Goal: Task Accomplishment & Management: Complete application form

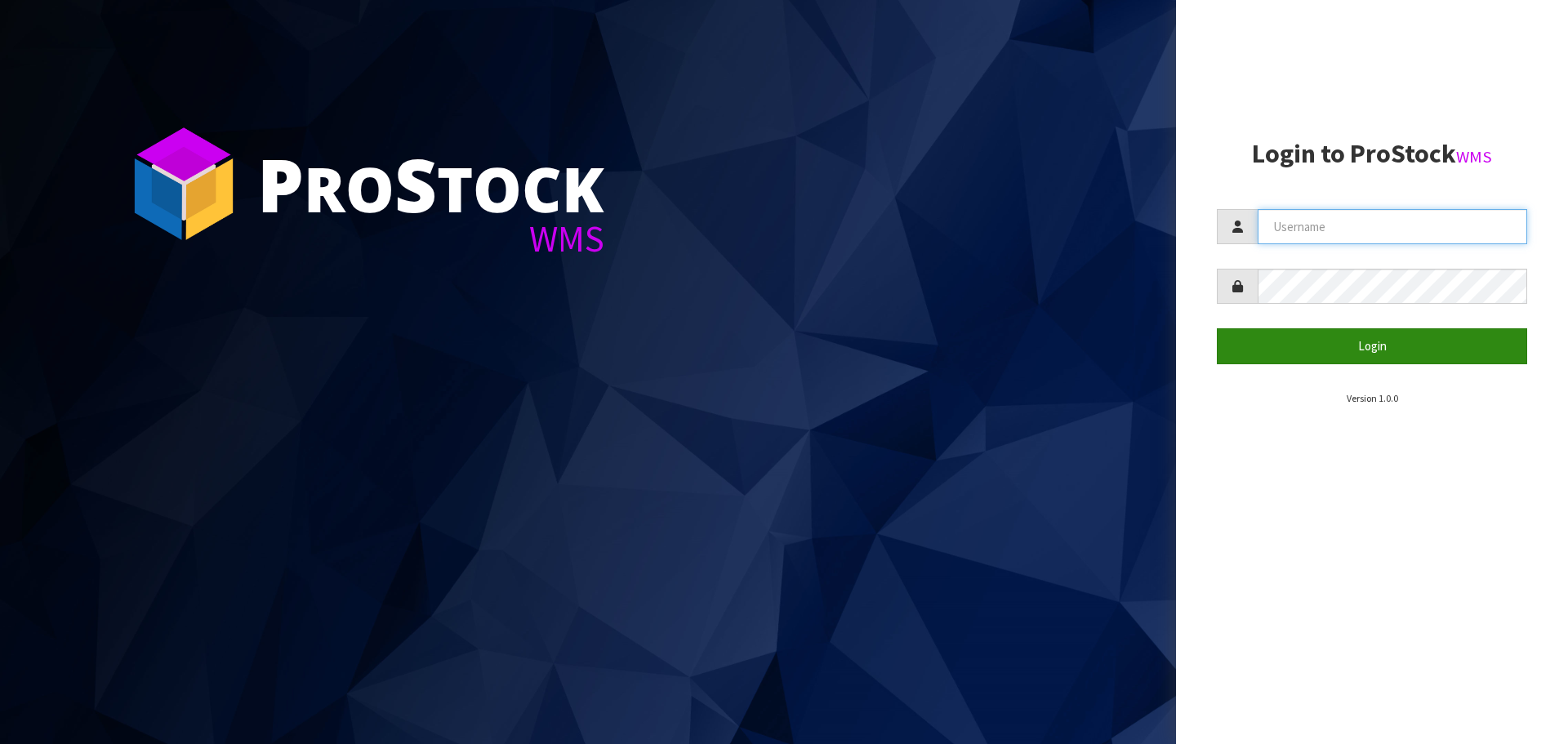
type input "[PERSON_NAME][EMAIL_ADDRESS][DOMAIN_NAME]"
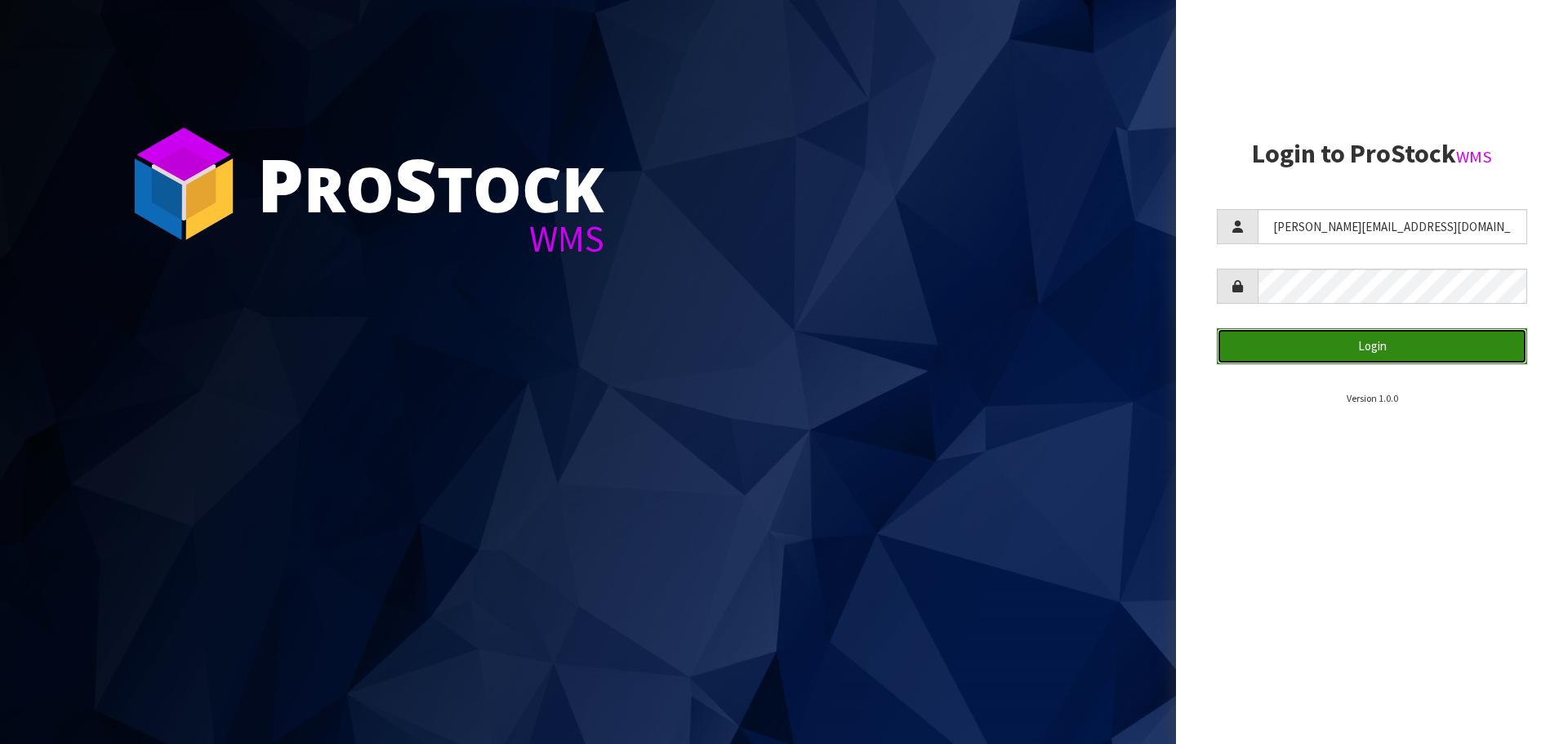
click at [1364, 351] on button "Login" at bounding box center [1372, 346] width 310 height 35
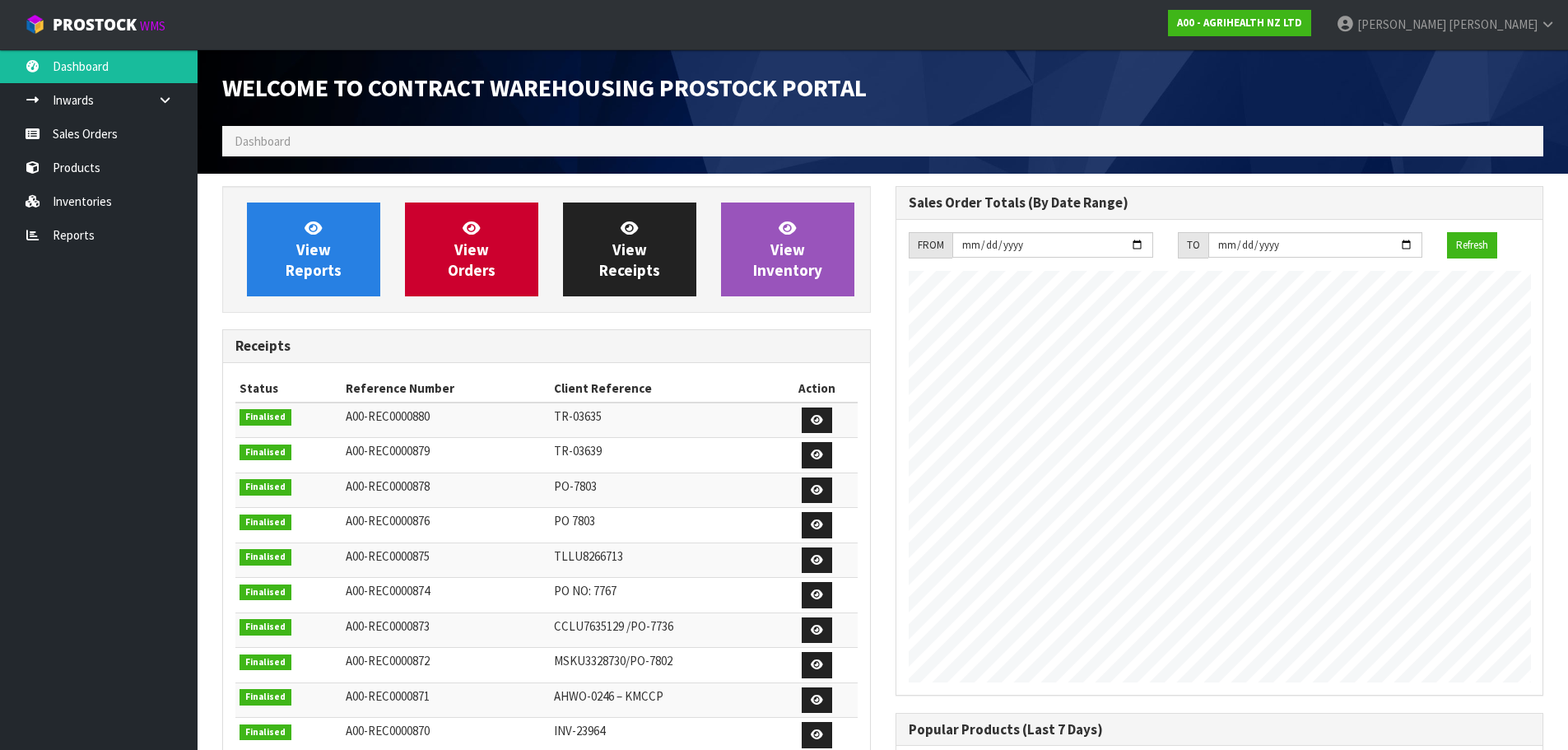
scroll to position [913, 672]
click at [134, 131] on link "Sales Orders" at bounding box center [98, 133] width 197 height 34
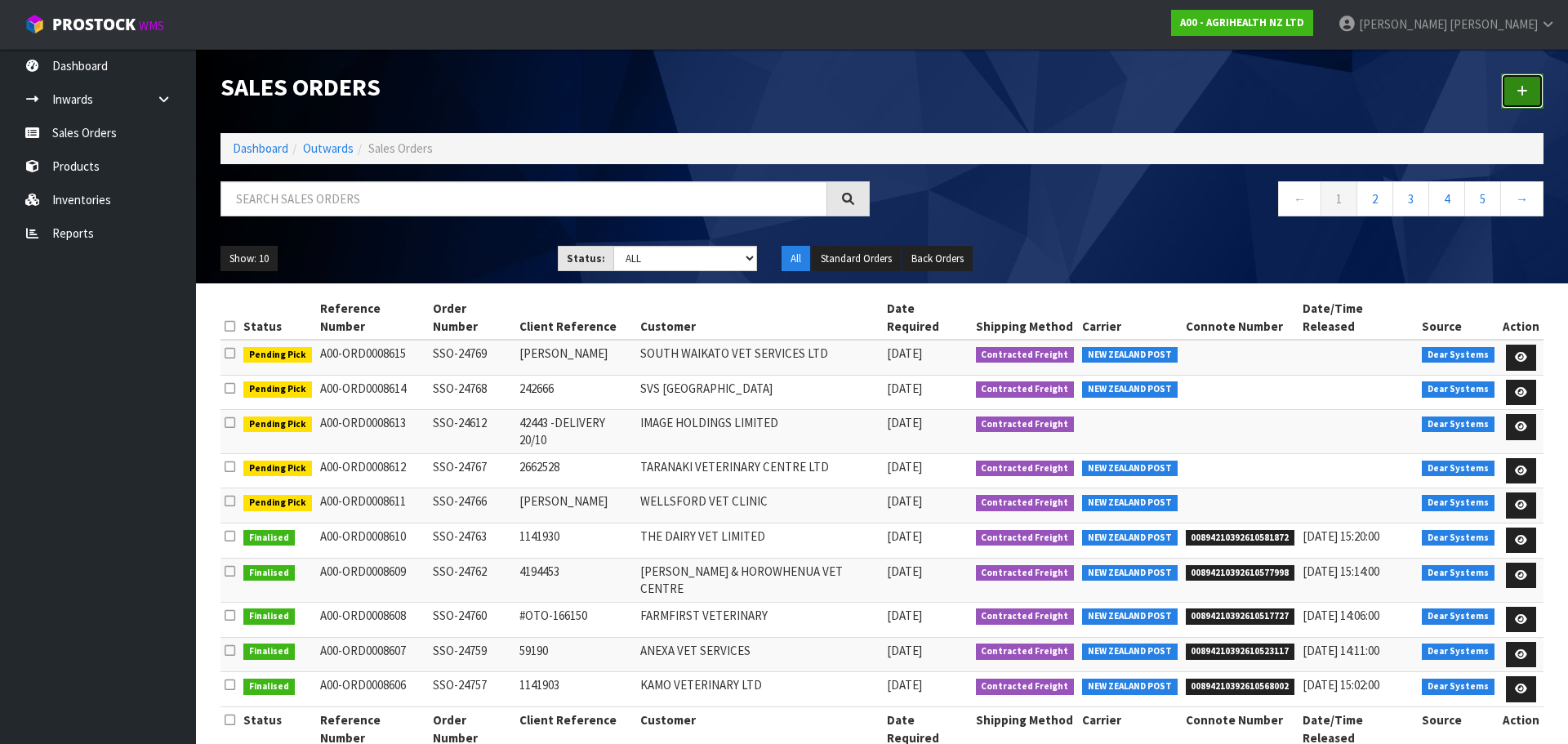
click at [1522, 89] on icon at bounding box center [1523, 91] width 12 height 13
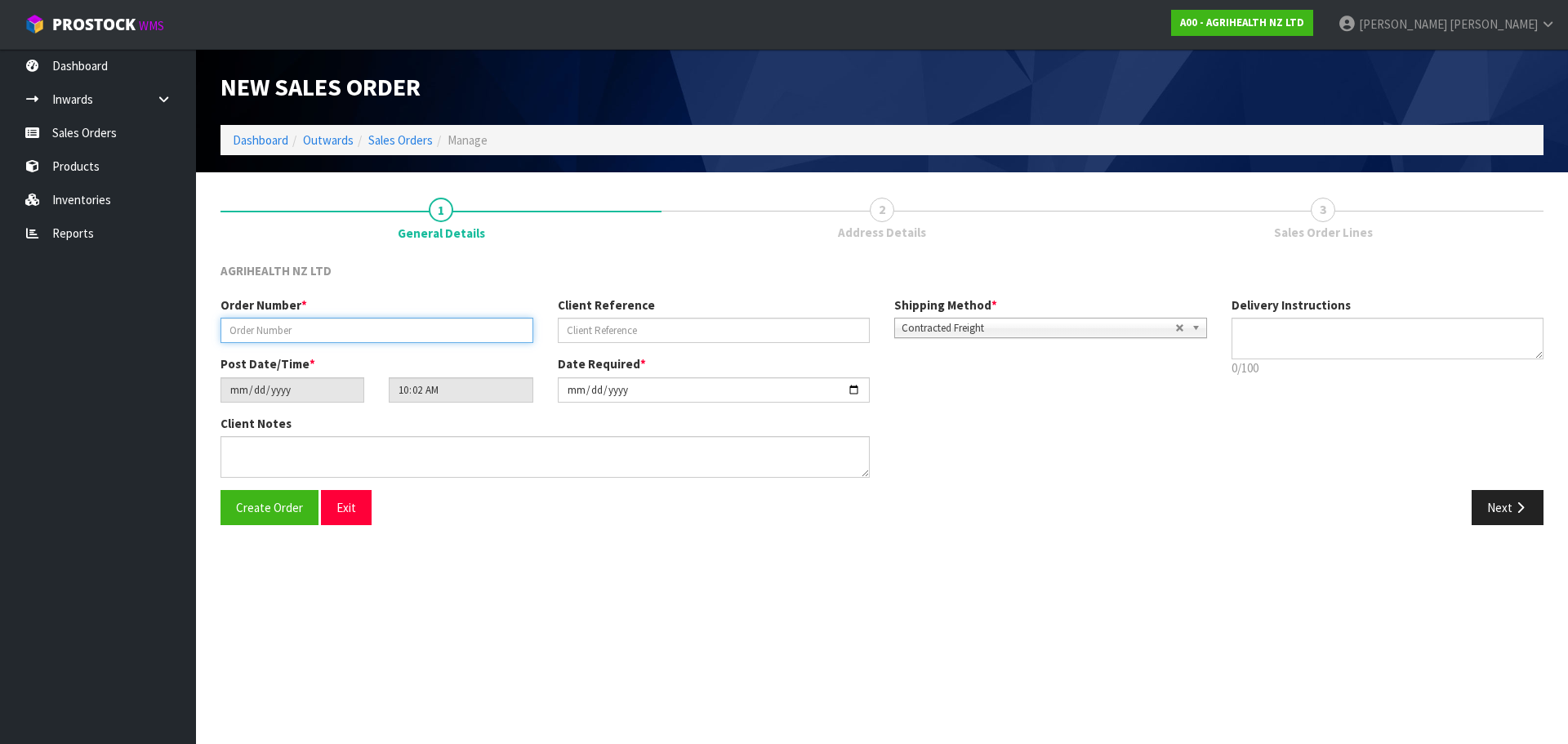
click at [365, 330] on input "text" at bounding box center [377, 331] width 313 height 25
type input "TR-03647"
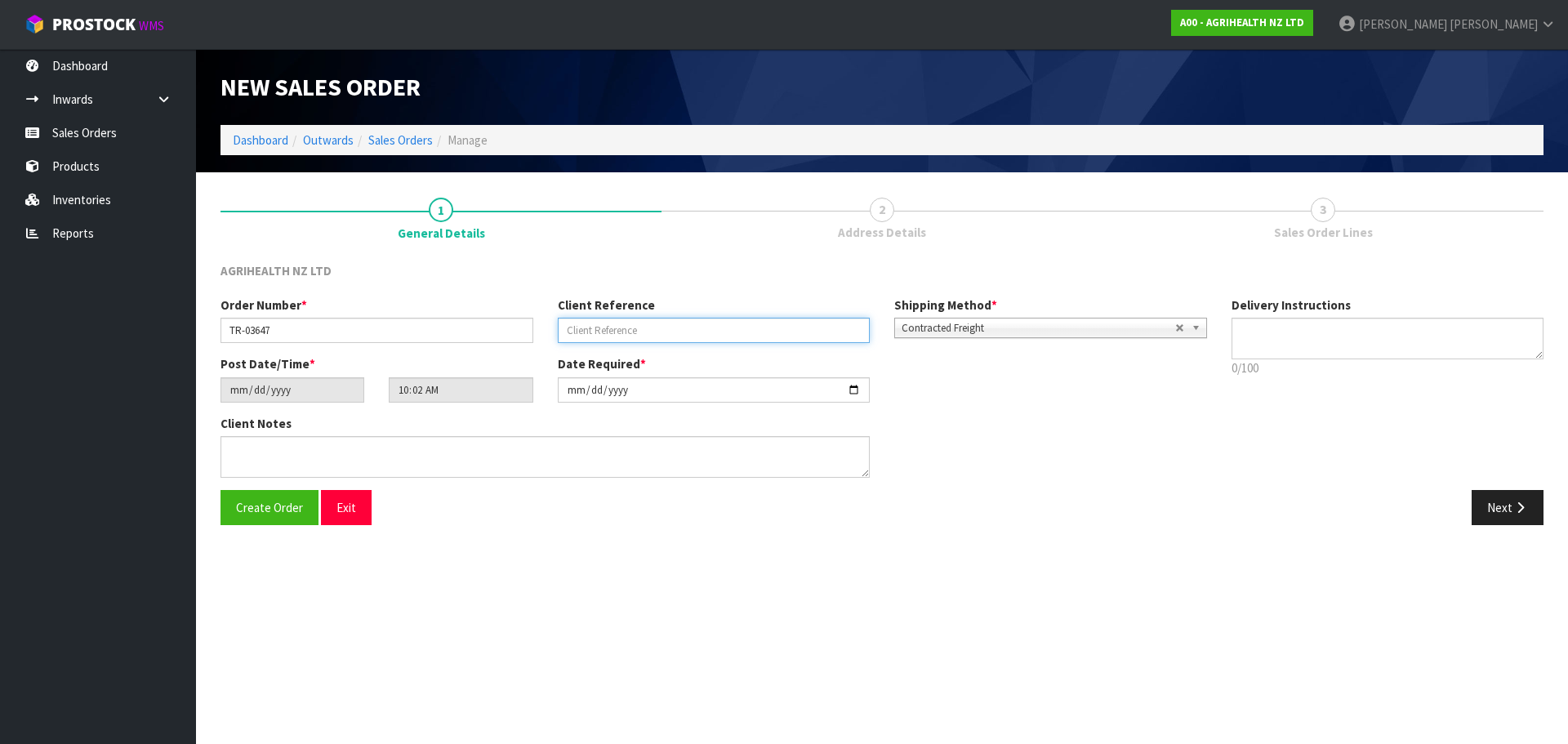
click at [601, 324] on input "text" at bounding box center [714, 331] width 313 height 25
type input "PICK UP"
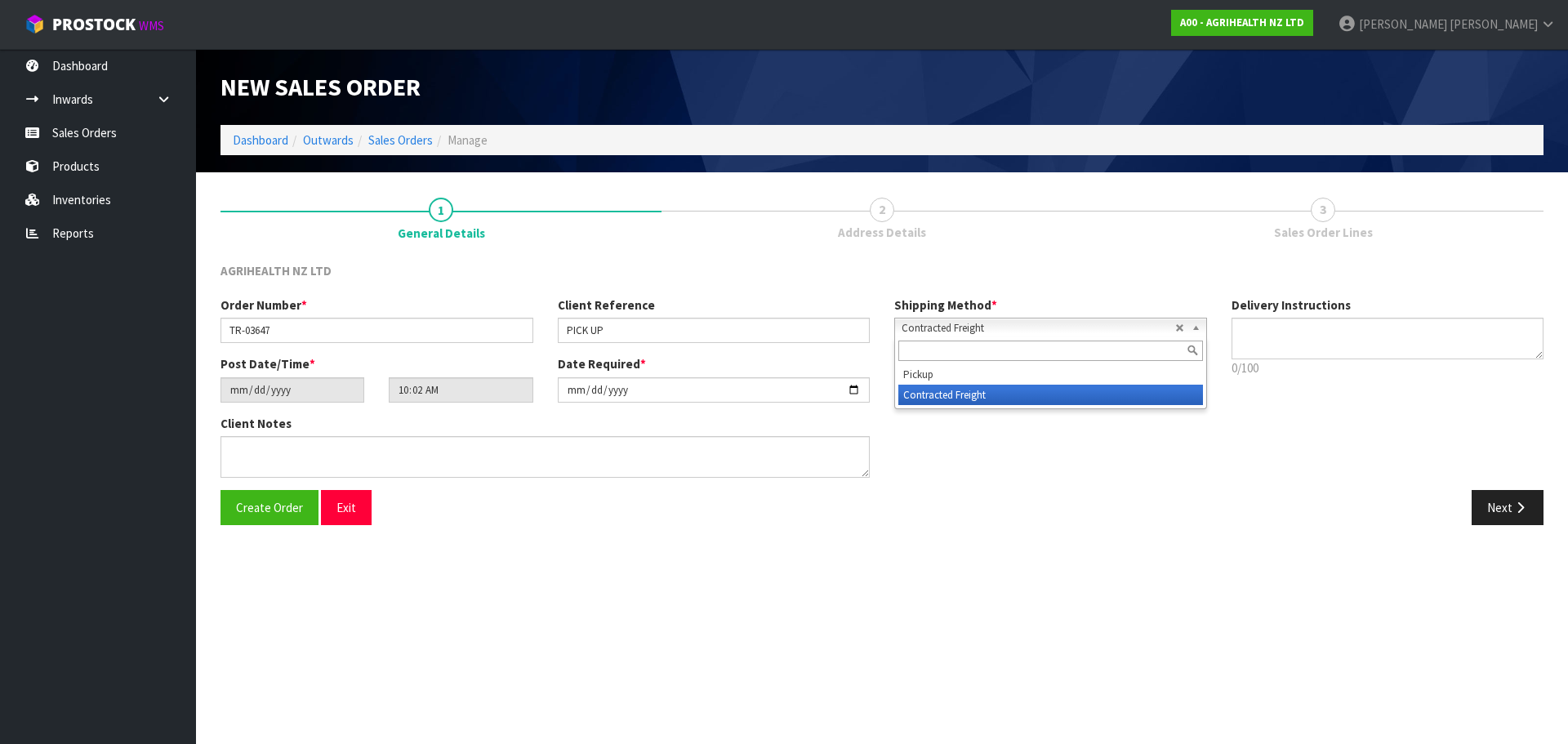
click at [976, 338] on div "Contracted Freight Pickup Contracted Freight" at bounding box center [1050, 328] width 313 height 20
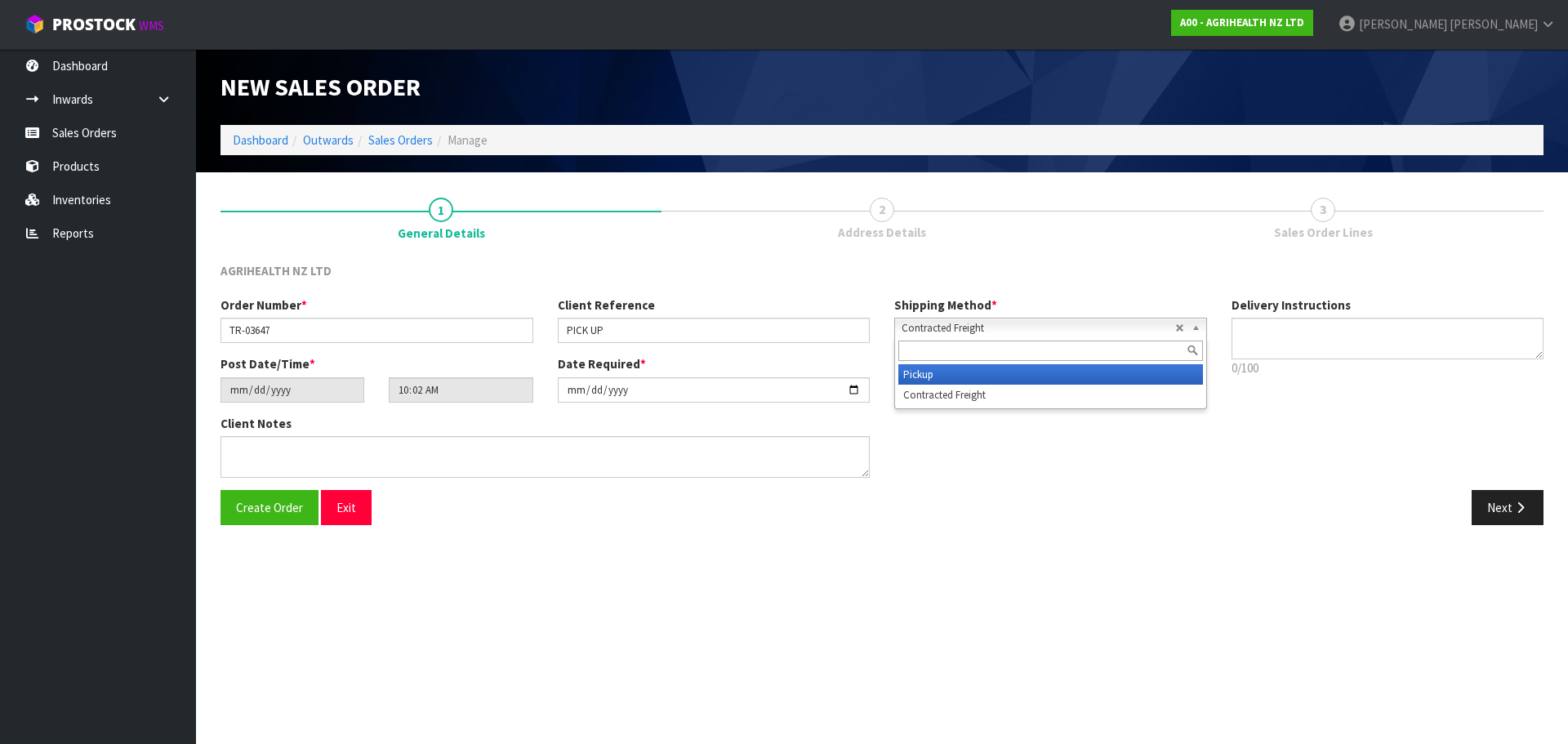
click at [970, 378] on li "Pickup" at bounding box center [1050, 374] width 305 height 20
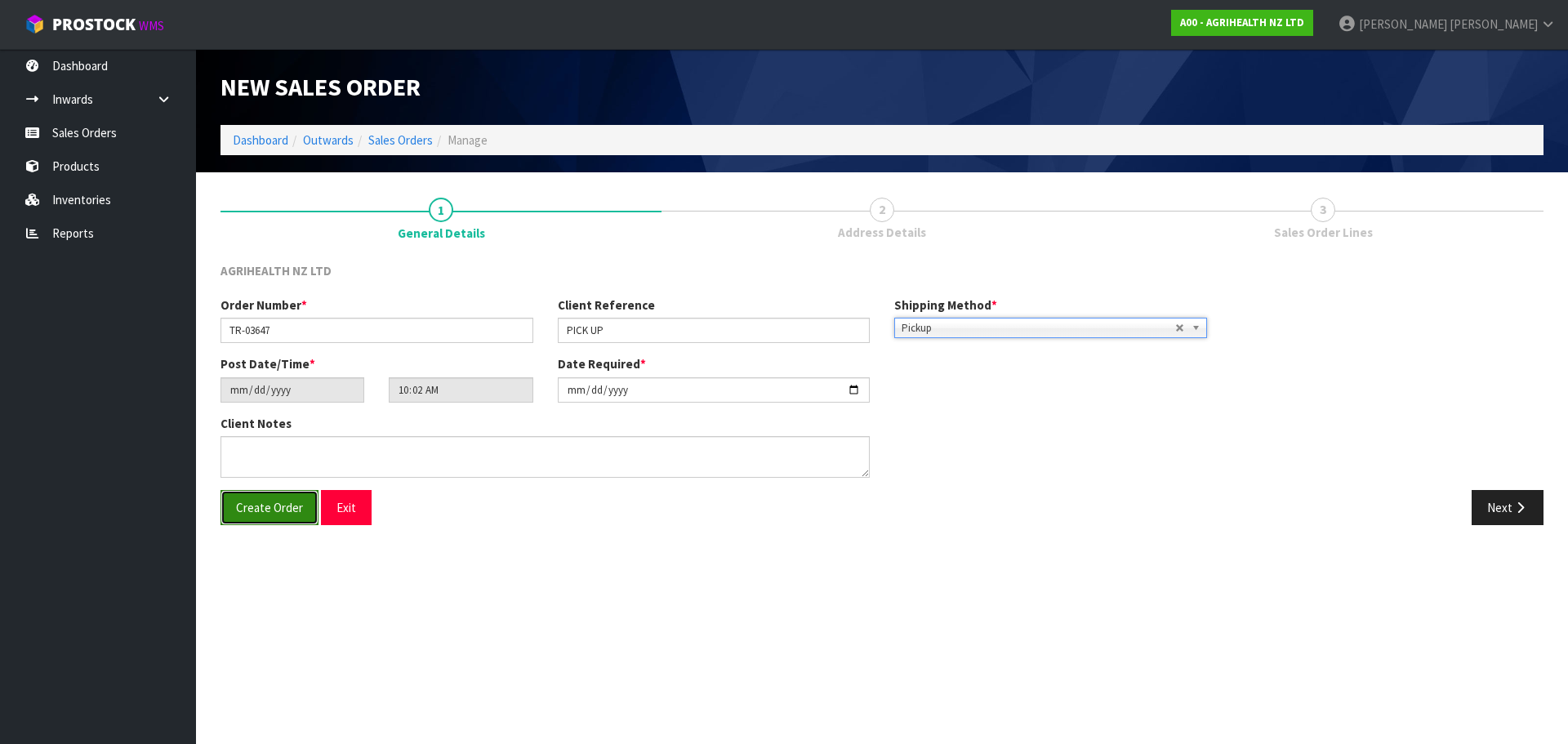
click at [271, 500] on span "Create Order" at bounding box center [269, 508] width 66 height 15
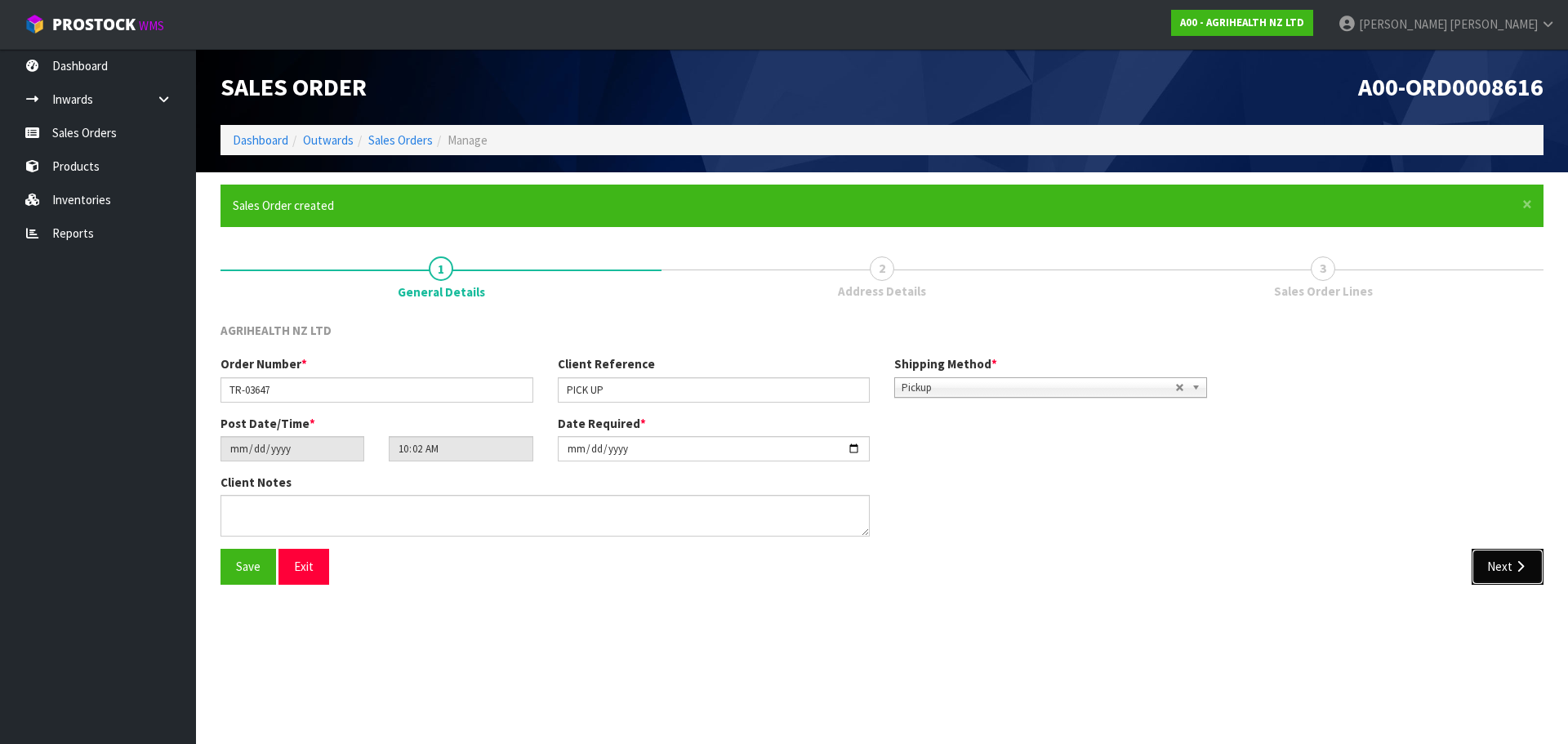
click at [1520, 562] on icon "button" at bounding box center [1520, 566] width 15 height 13
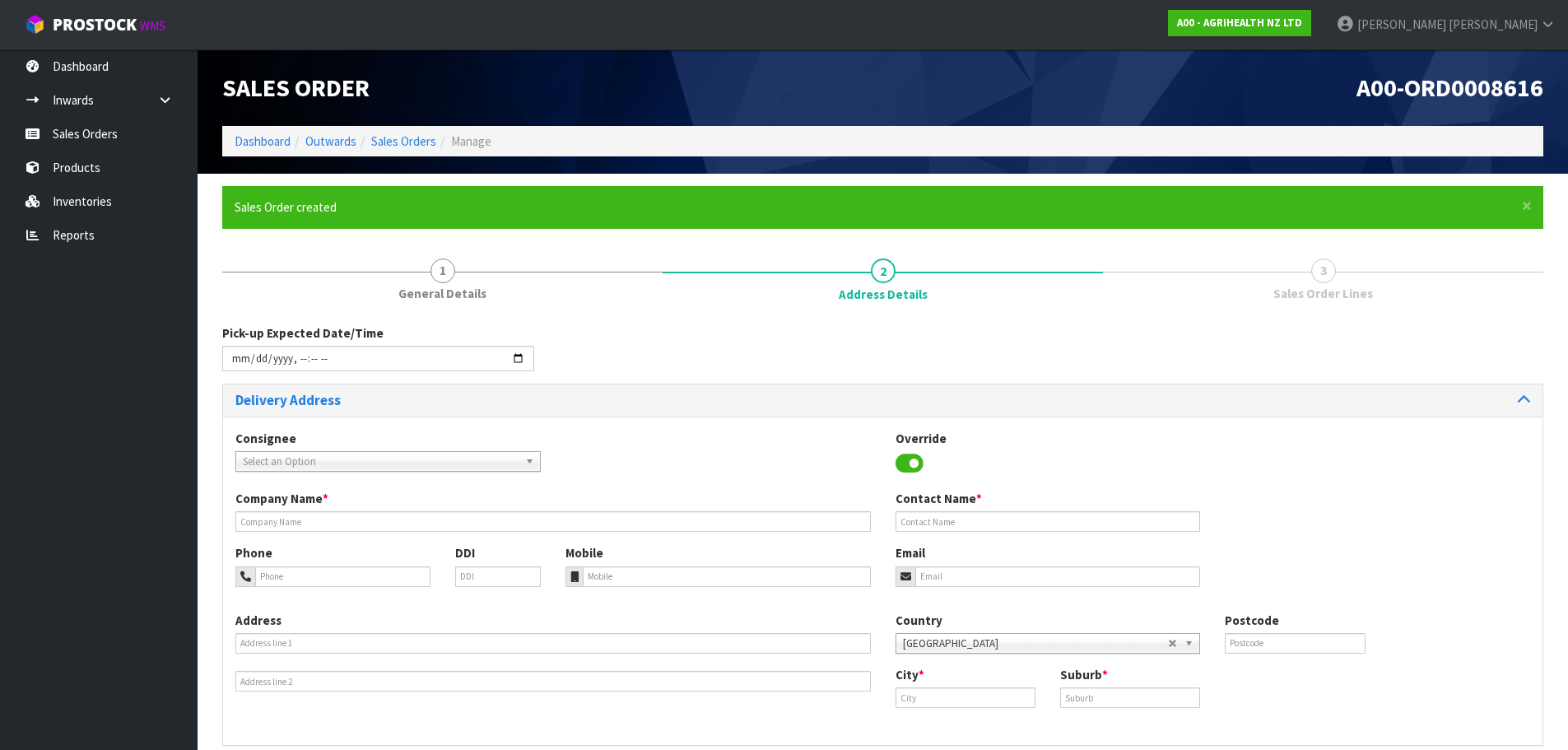
click at [294, 467] on span "Select an Option" at bounding box center [381, 461] width 276 height 19
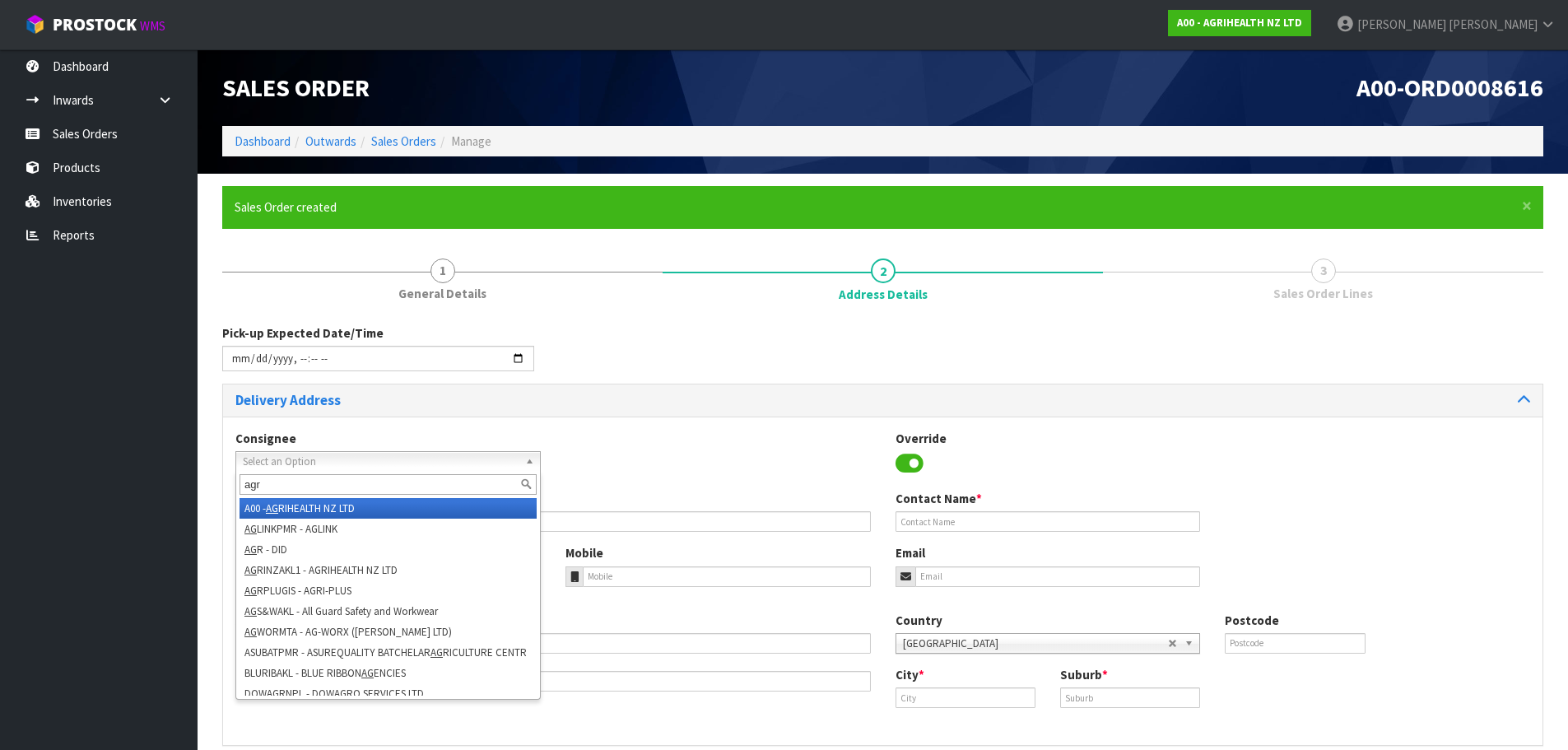
type input "agri"
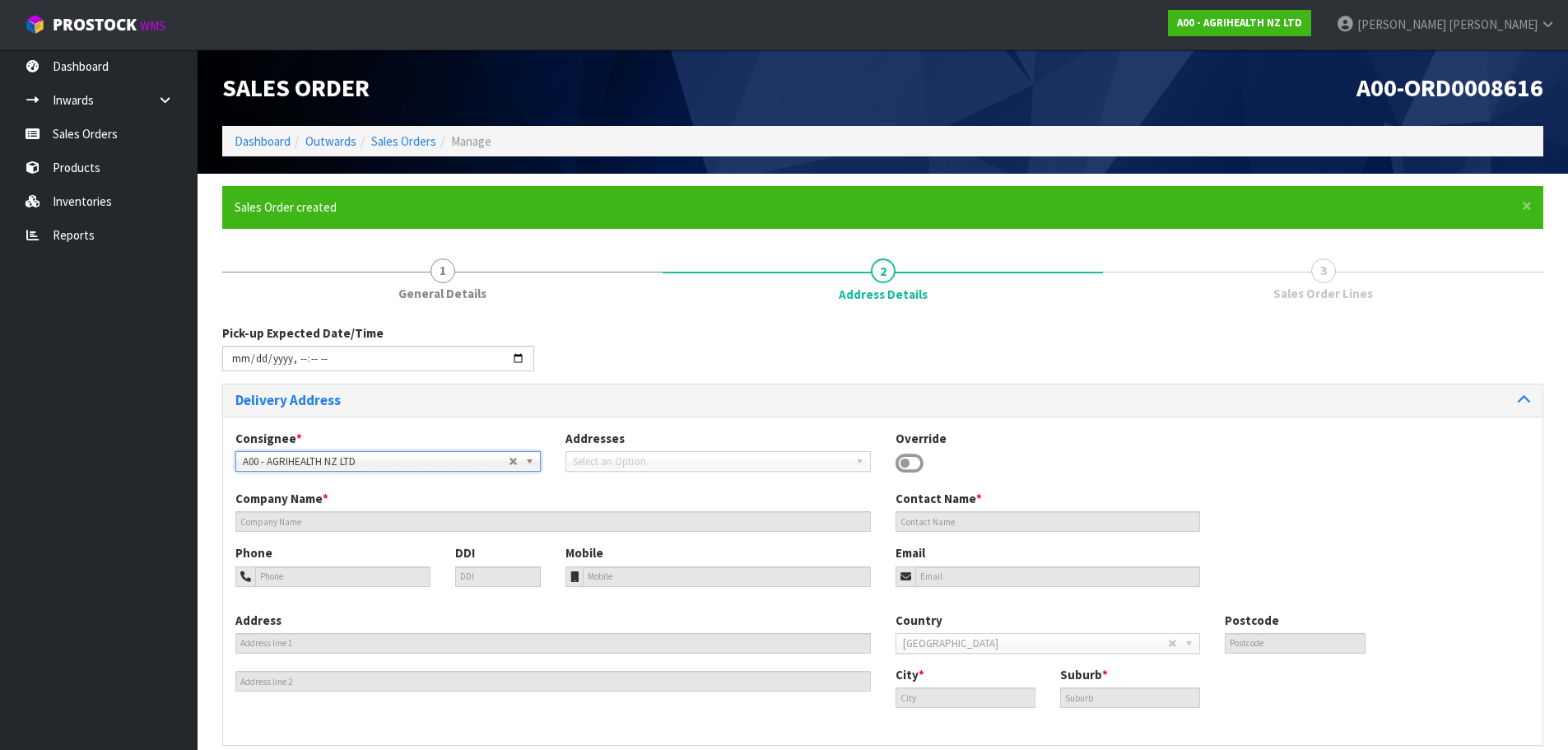
type input "AGRIHEALTH NZ LTD"
type input "[PHONE_NUMBER]"
type input "[EMAIL_ADDRESS][DOMAIN_NAME]"
type input "LEVEL [STREET_ADDRESS]"
type input "1010"
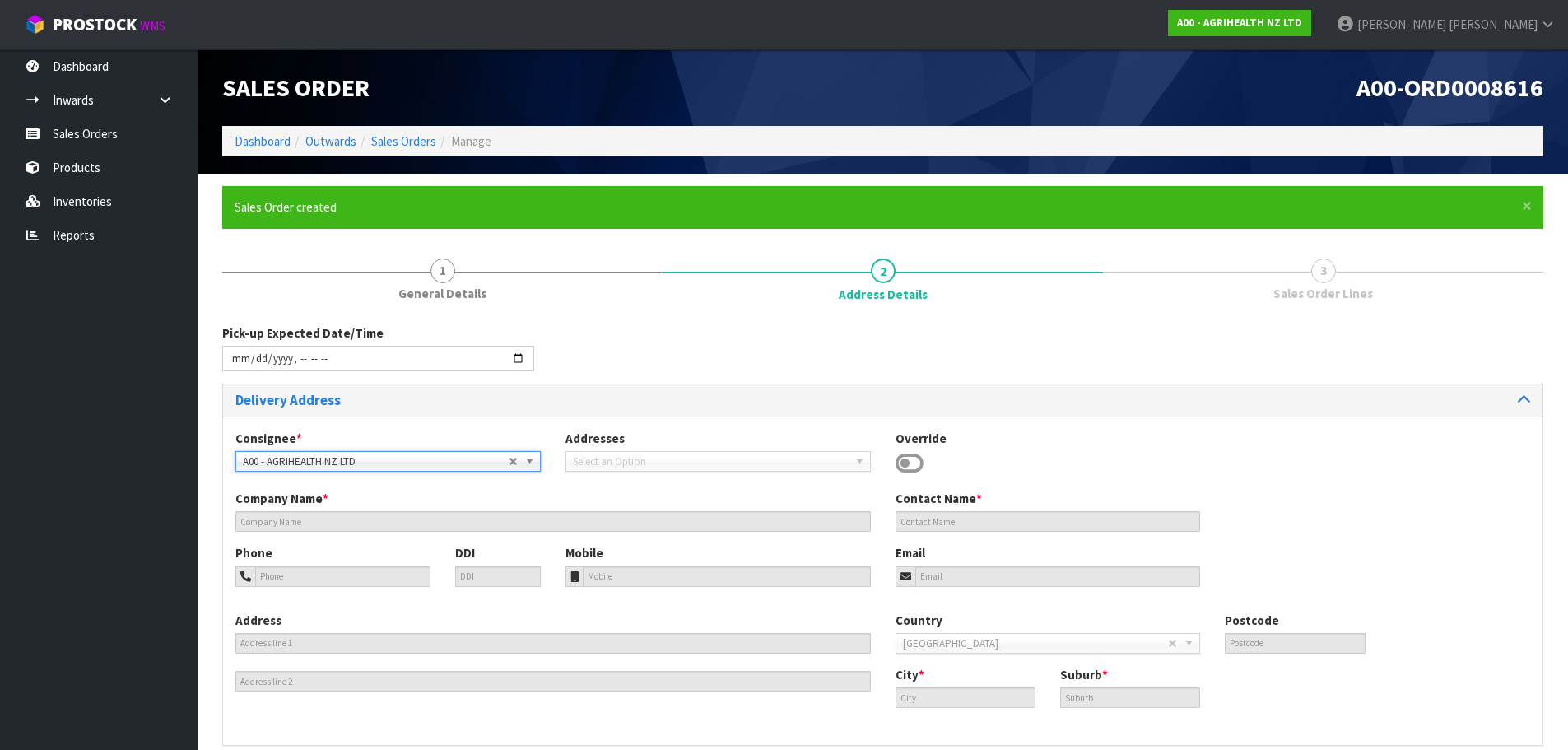
type input "AKL"
type input "GRAFTON"
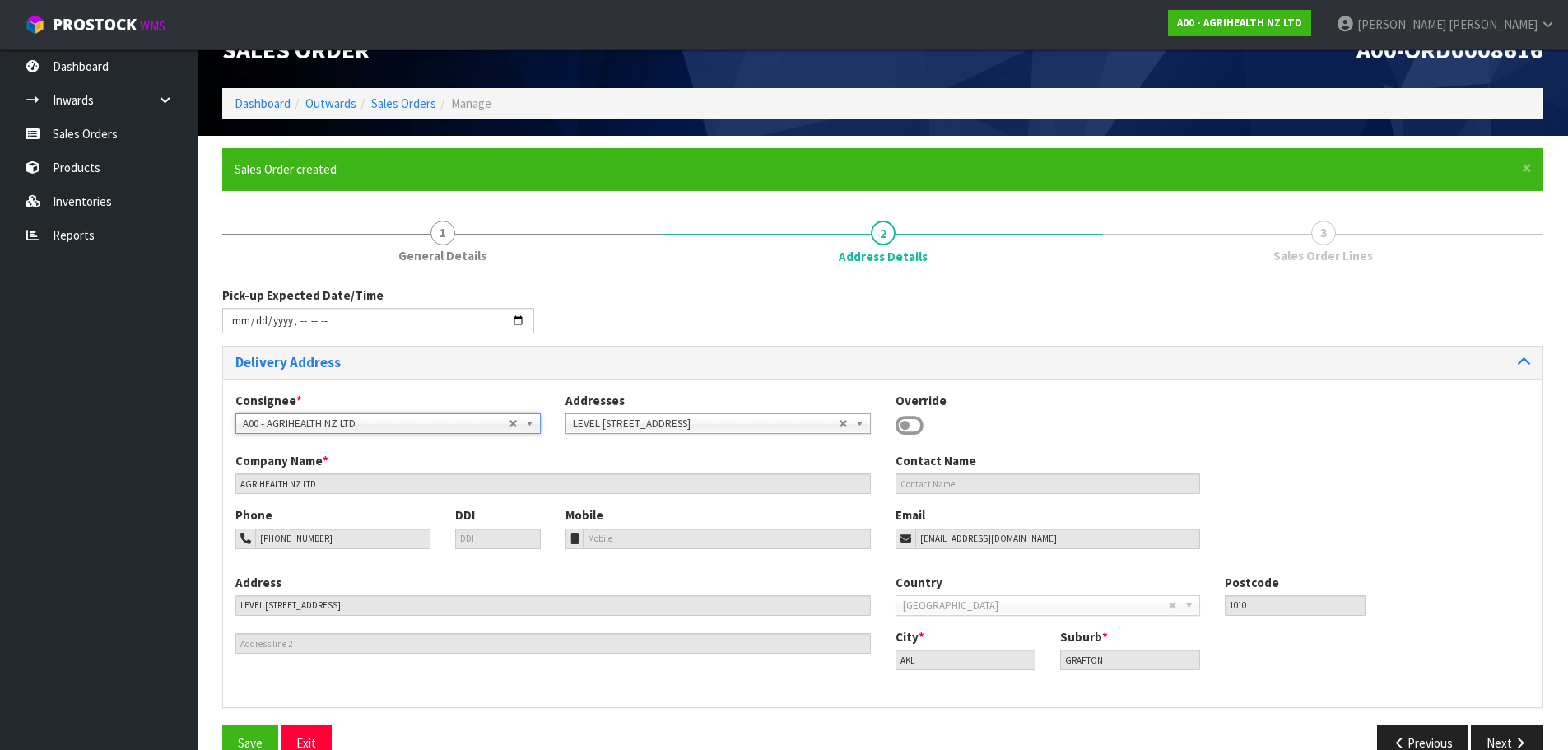
scroll to position [74, 0]
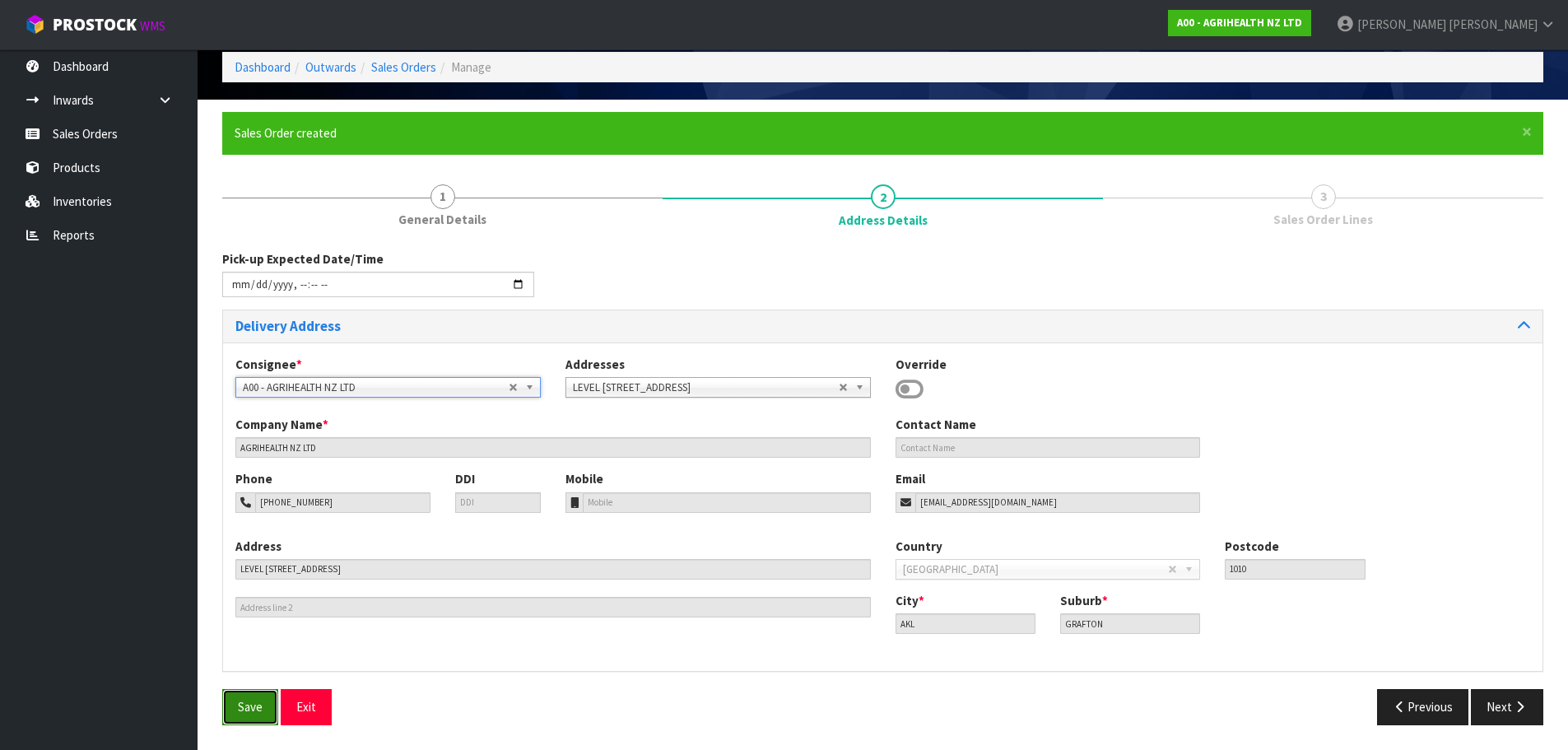
click at [276, 701] on button "Save" at bounding box center [251, 706] width 56 height 35
click at [1516, 708] on icon "button" at bounding box center [1520, 706] width 16 height 13
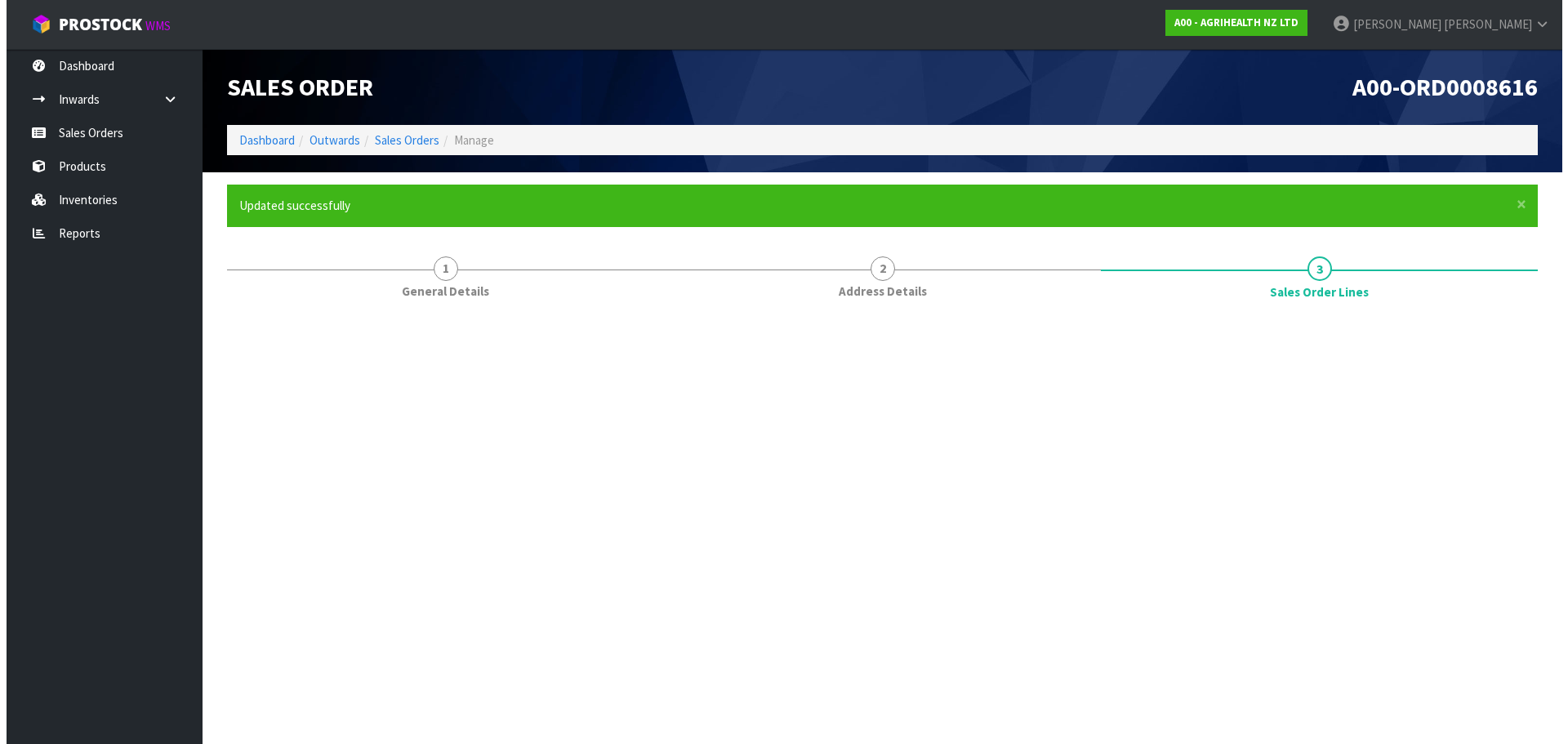
scroll to position [0, 0]
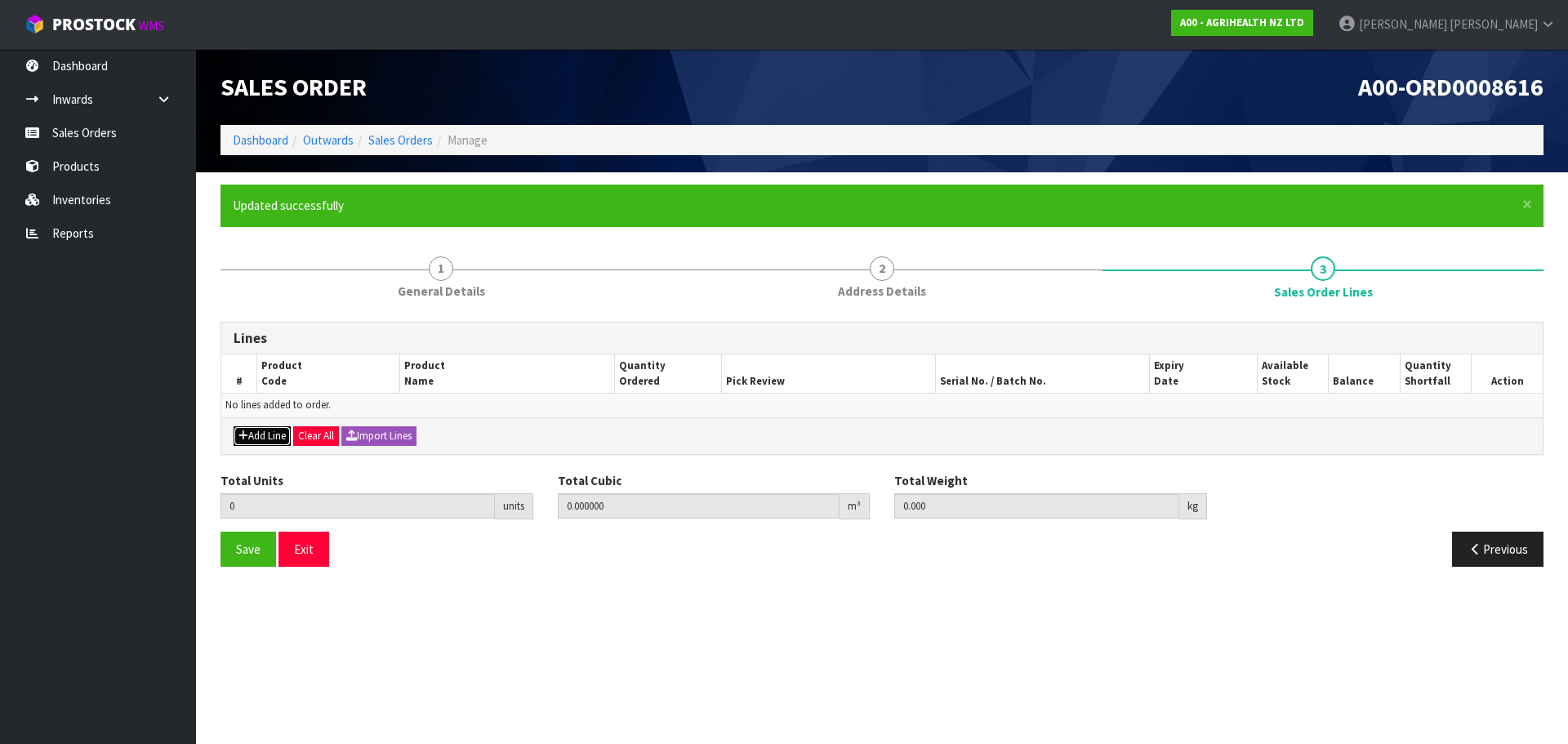
click at [277, 437] on button "Add Line" at bounding box center [261, 436] width 57 height 19
type input "0"
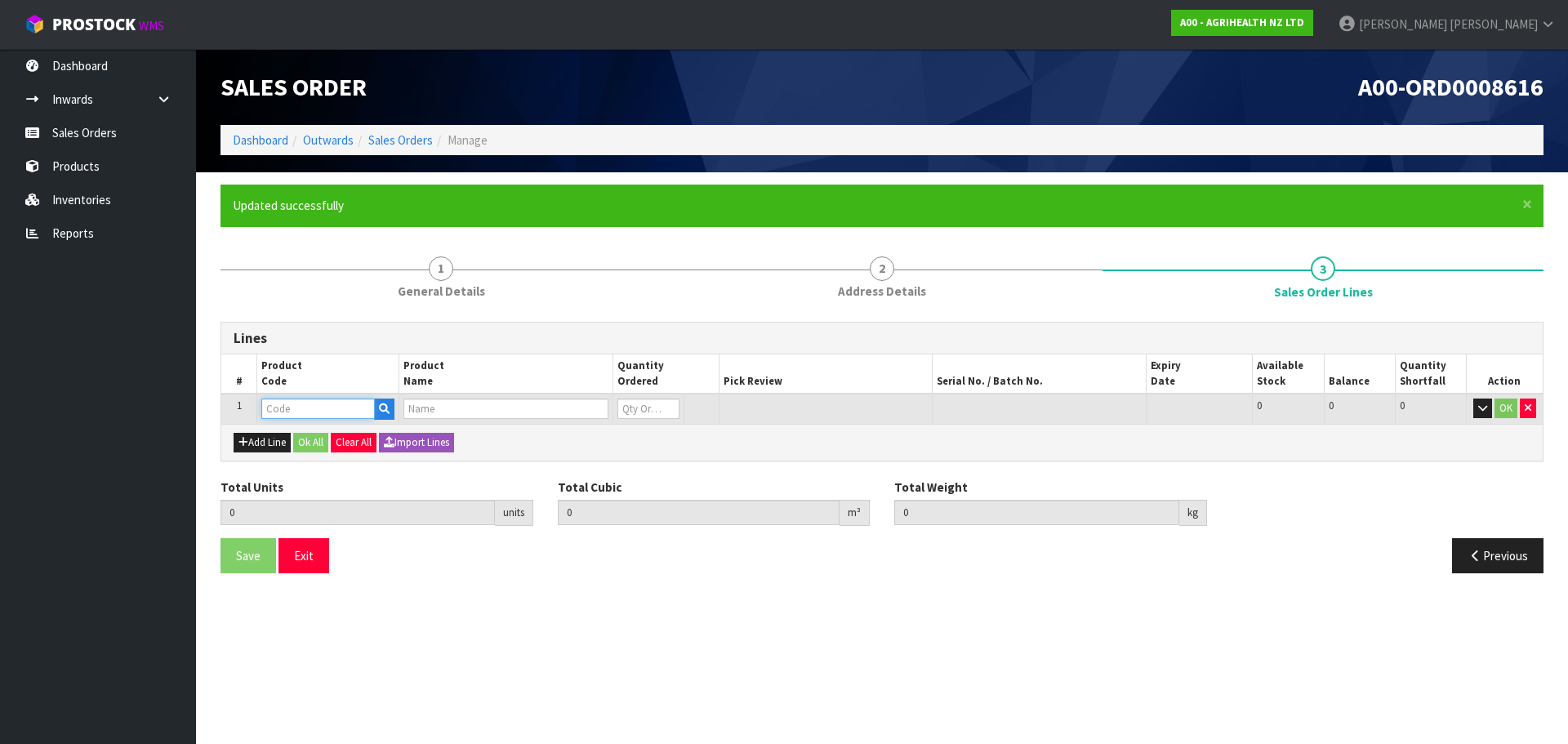
click at [312, 411] on input "text" at bounding box center [318, 409] width 114 height 20
type input "9211"
type input "0.000000"
type input "0.000"
type input "AGRIHEALTH 2ML BM INJECTOR GUN"
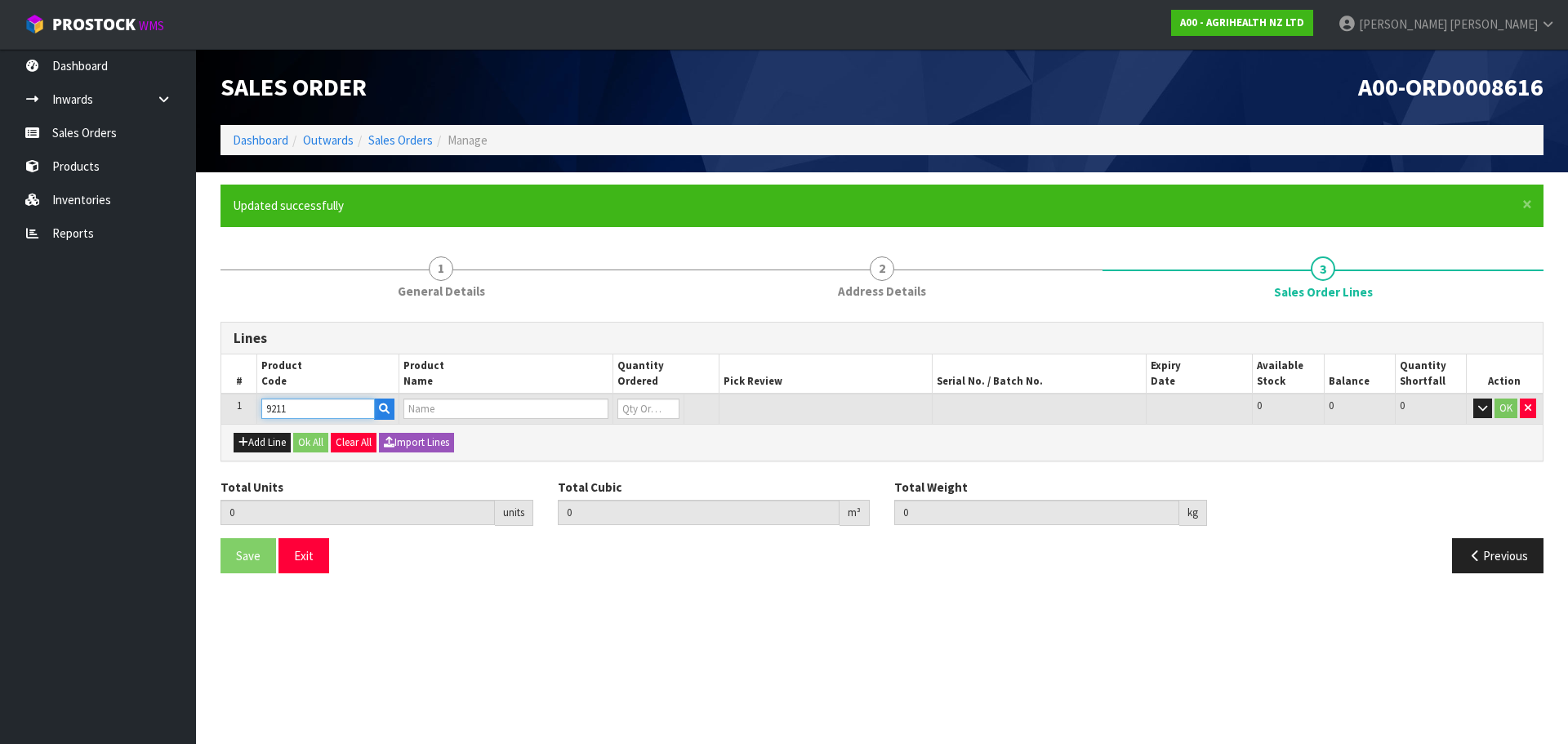
type input "0"
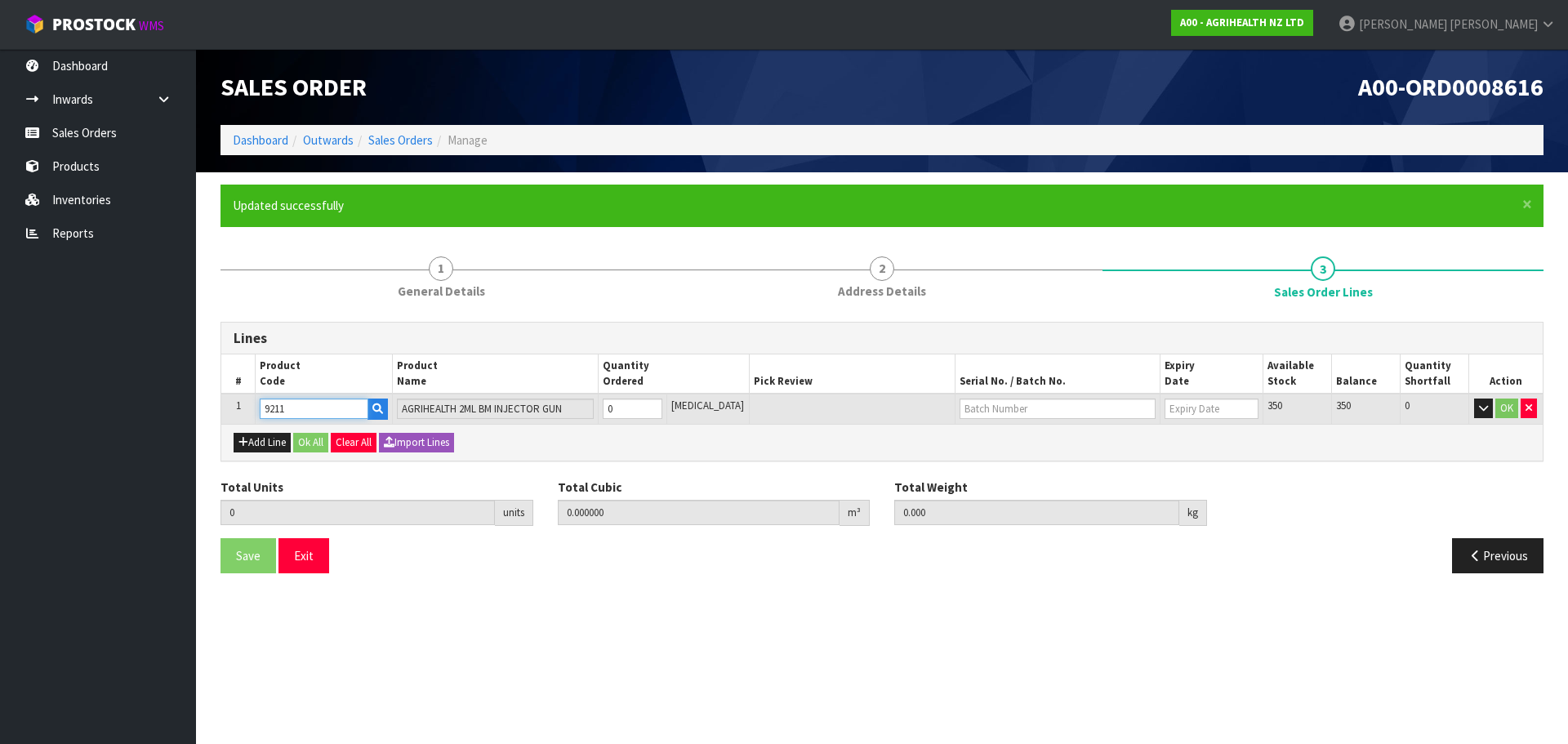
type input "9211"
type input "1"
type input "0.00144"
type input "0.15"
type input "1"
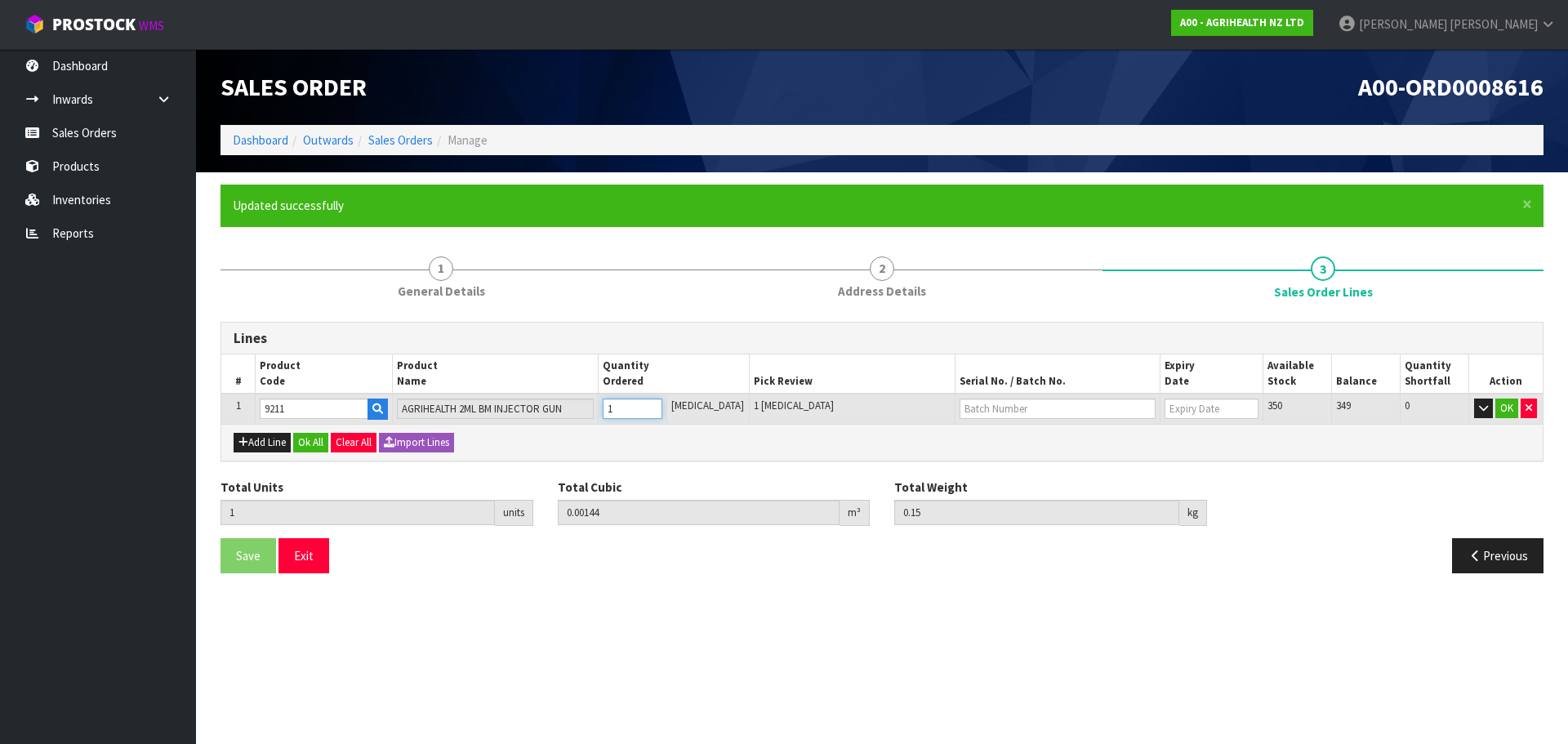
type input "10"
type input "0.0144"
type input "1.5"
type input "10"
type input "100"
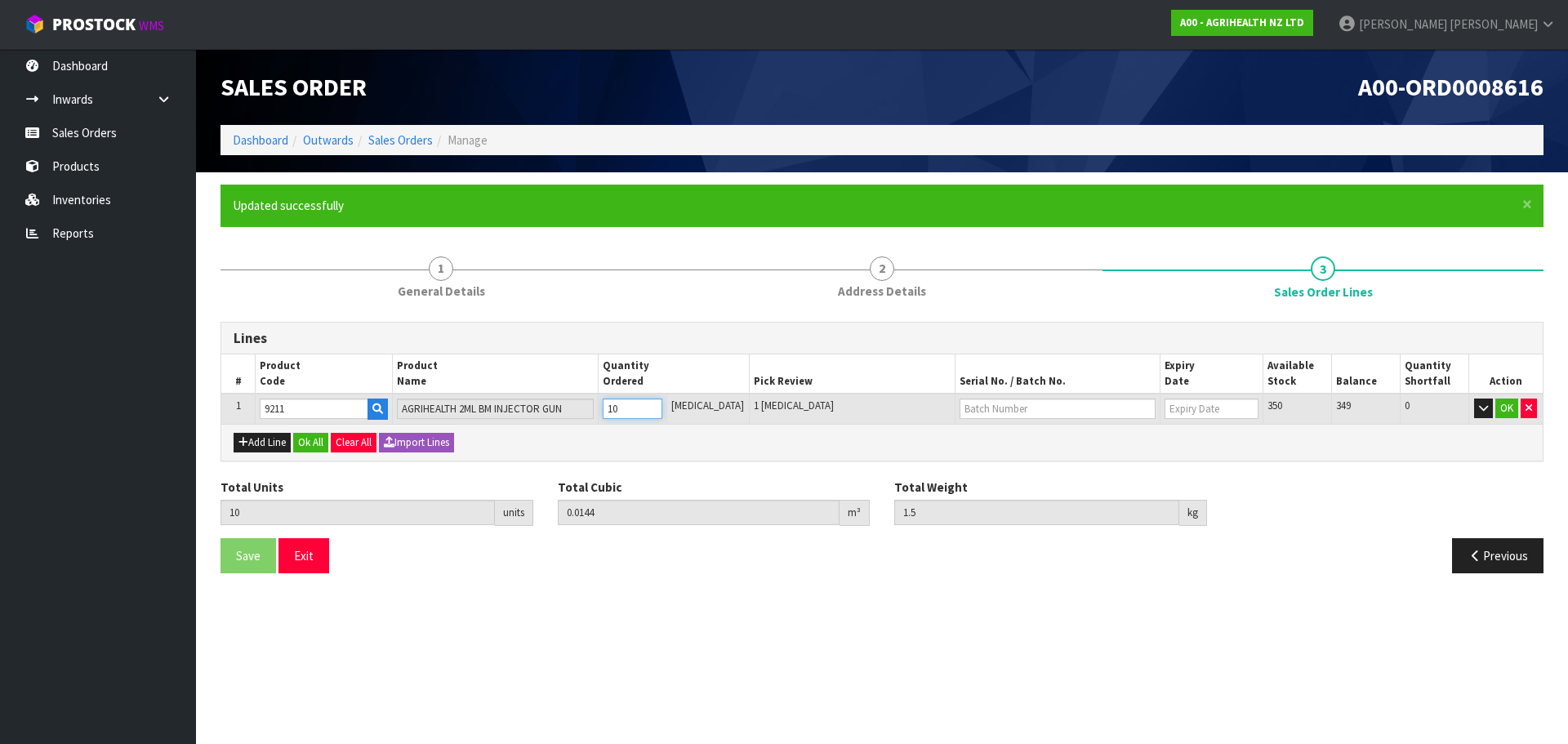
type input "0.134386"
type input "17"
type input "100"
type input "WO156189"
type input "[DATE]"
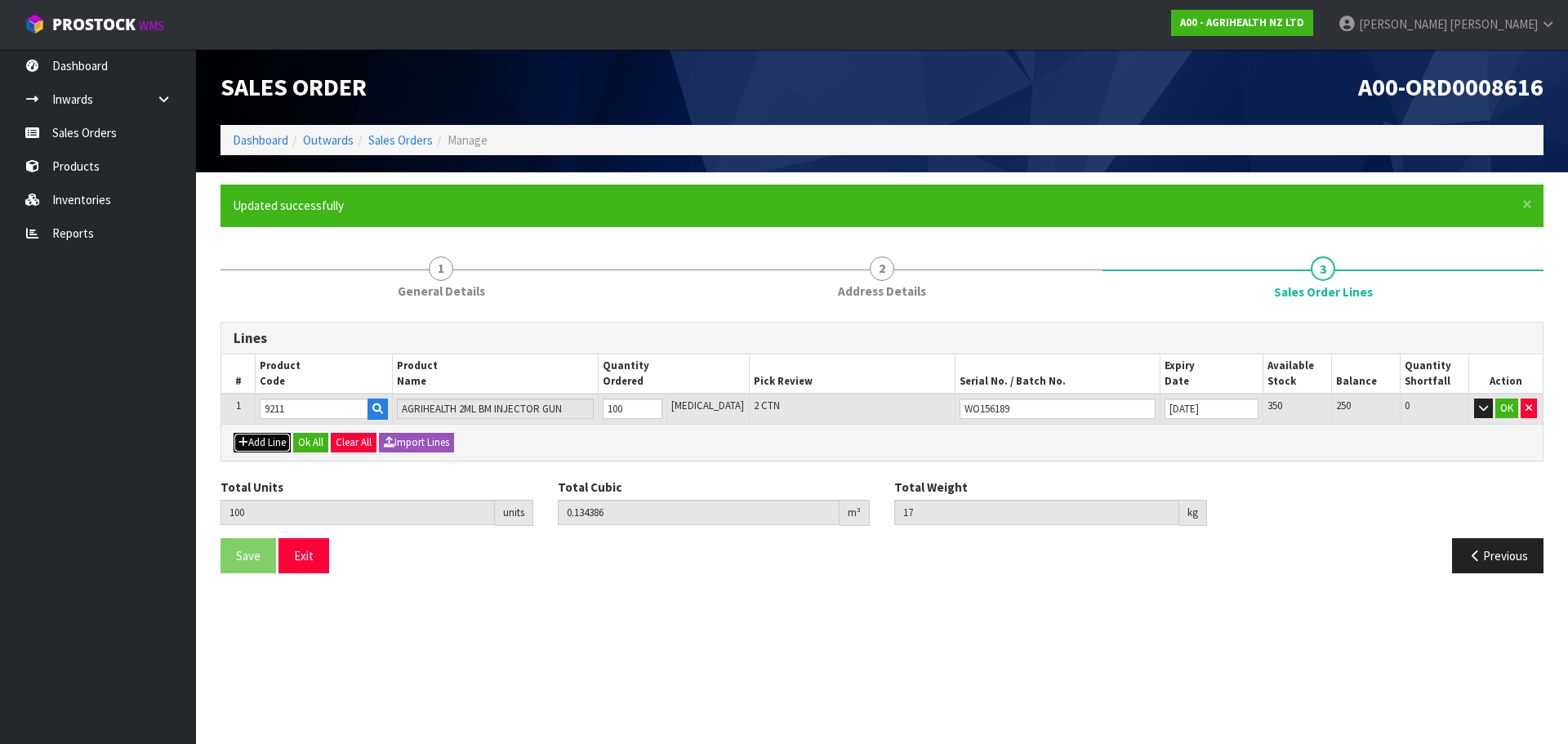
click at [257, 447] on button "Add Line" at bounding box center [261, 442] width 57 height 19
type input "0"
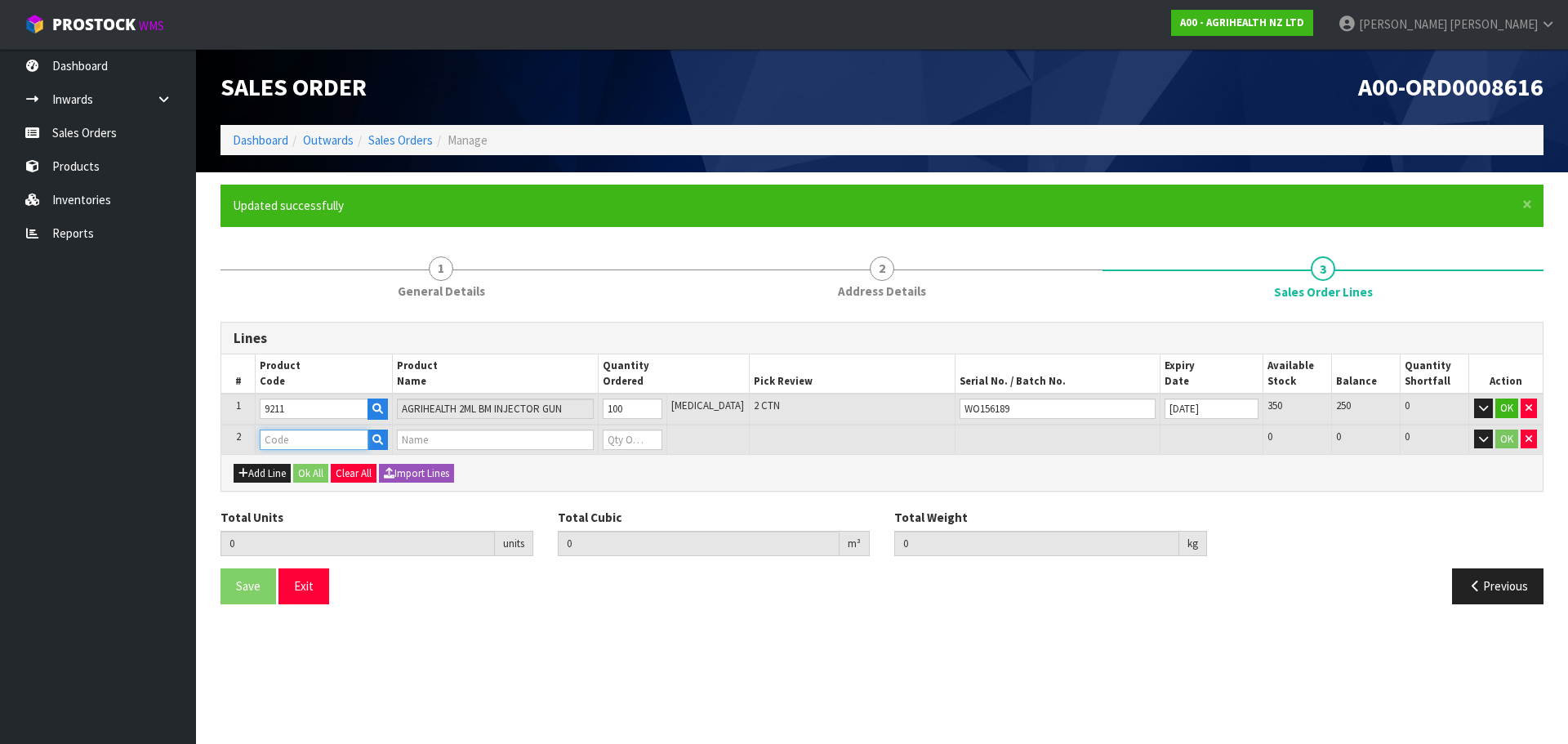
click at [276, 443] on input "text" at bounding box center [313, 439] width 109 height 20
type input "9245"
type input "100"
type input "0.134386"
type input "17"
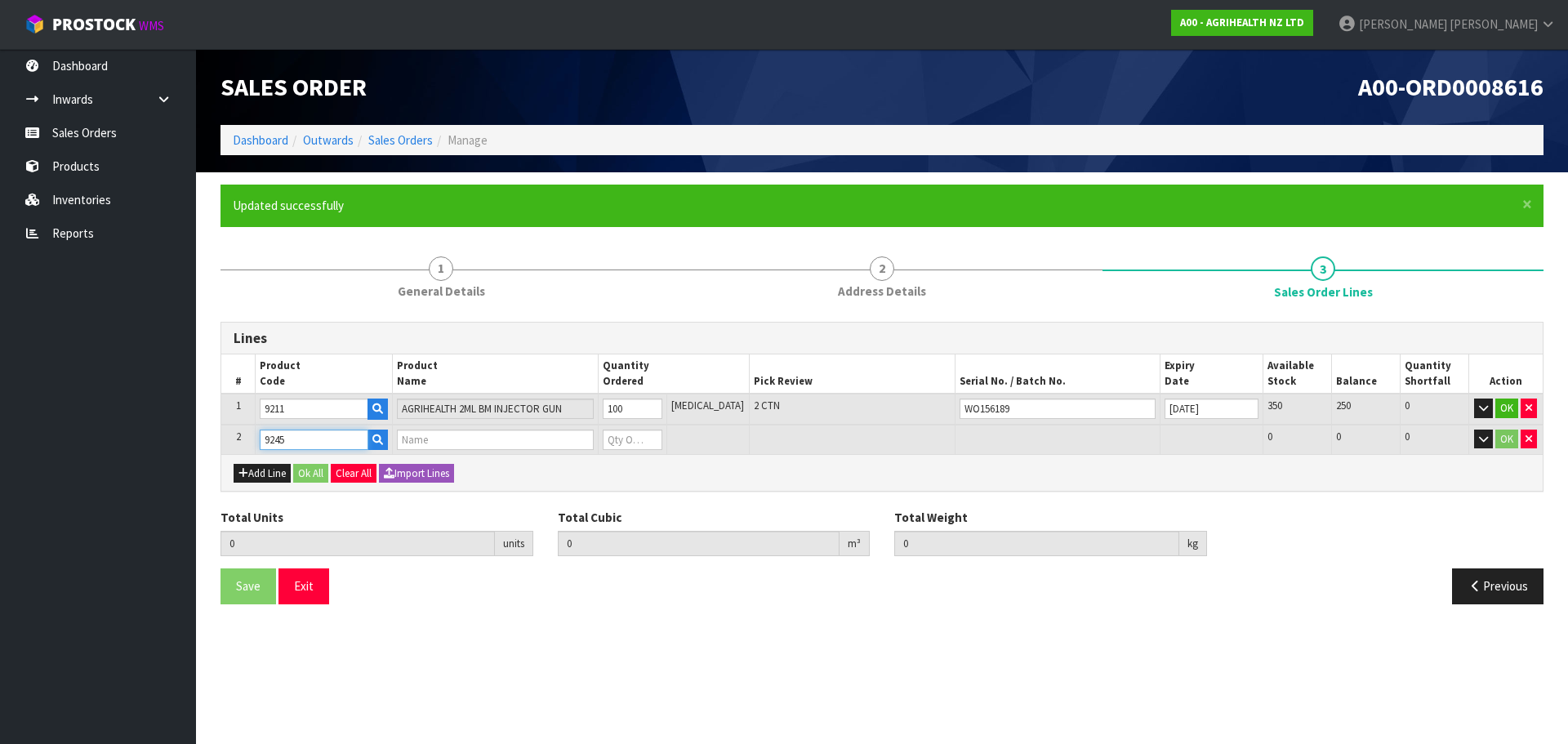
type input "MELOVEM 10ML BM INJECTOR"
type input "0"
type input "9245"
type input "105"
type input "0.137386"
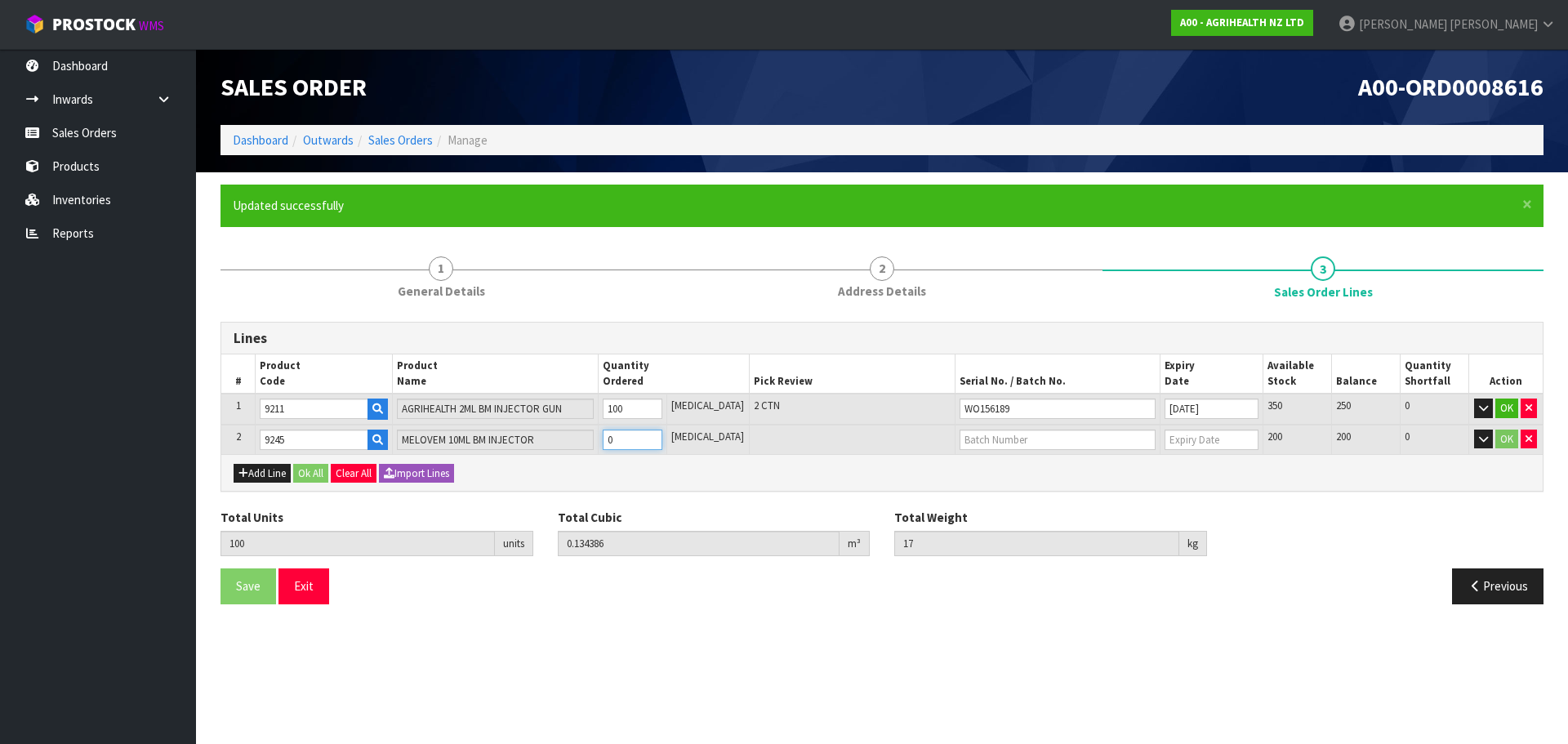
type input "17.75"
type input "5"
type input "150"
type input "0.200106"
type input "24.7"
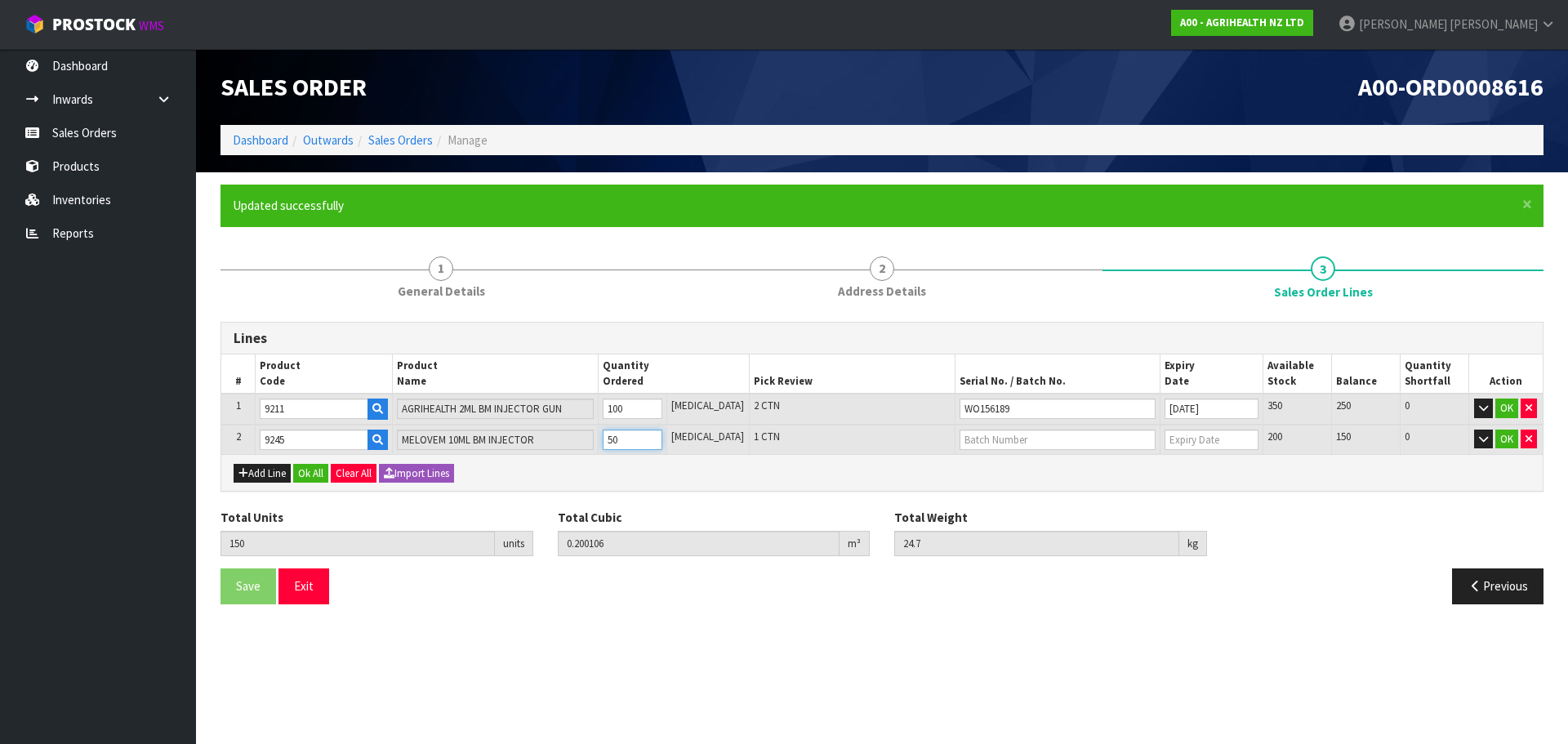
type input "50"
type input "W037771"
type input "[DATE]"
click at [315, 473] on button "Ok All" at bounding box center [310, 473] width 35 height 19
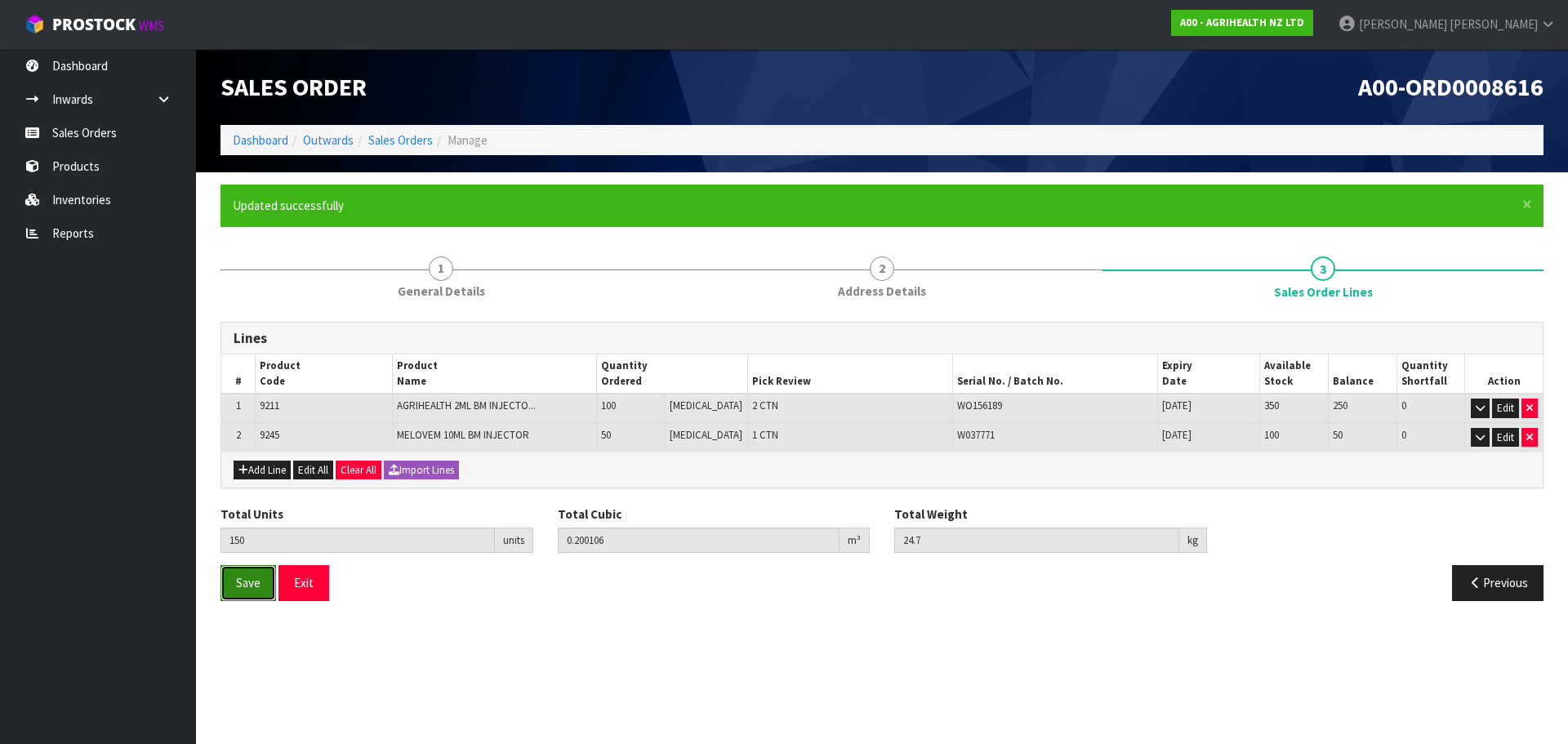
click at [240, 578] on span "Save" at bounding box center [248, 583] width 24 height 15
